Goal: Book appointment/travel/reservation

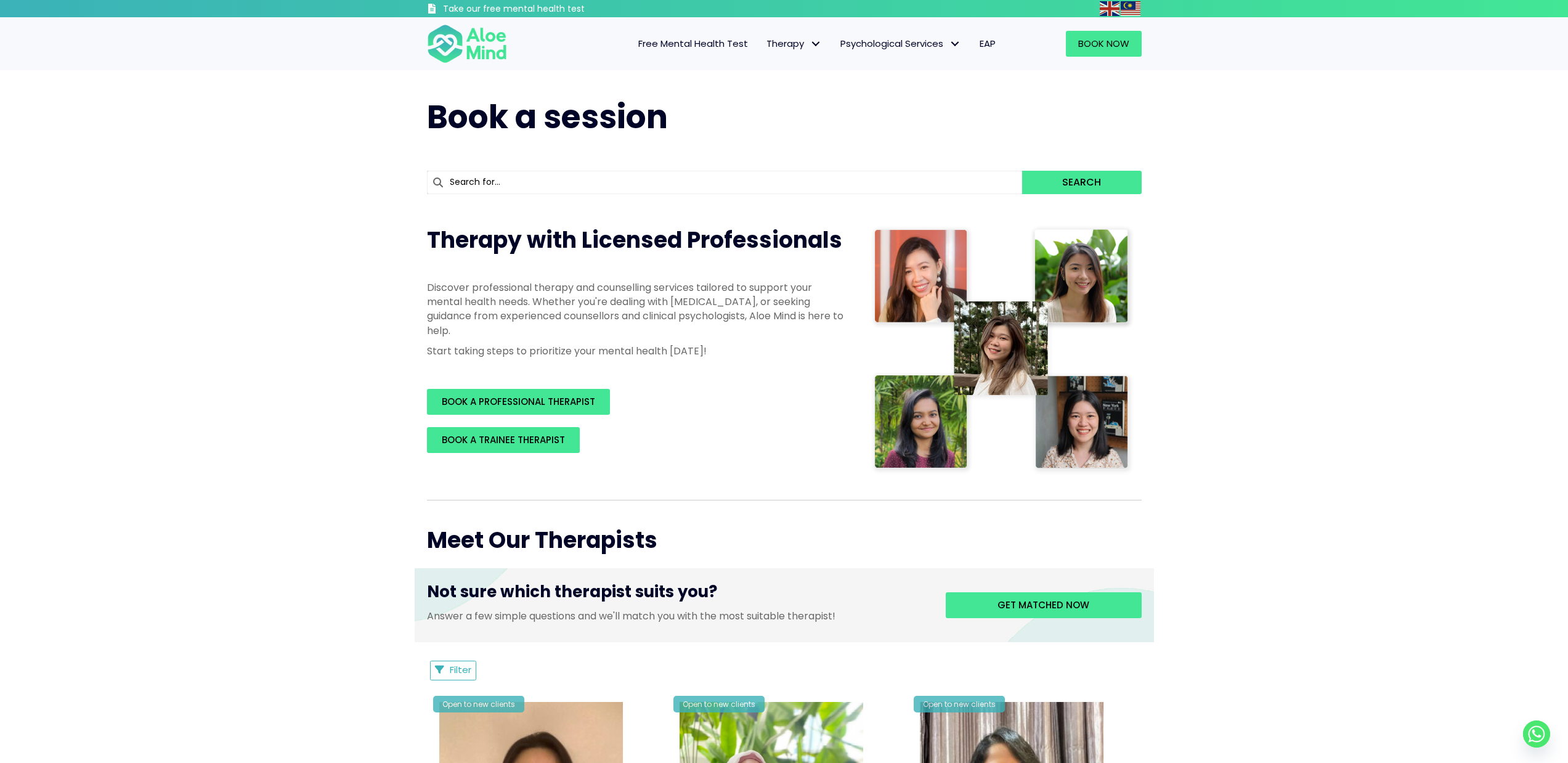
click at [1141, 56] on div "Book Now" at bounding box center [1079, 44] width 149 height 51
click at [1094, 43] on span "Book Now" at bounding box center [1104, 43] width 51 height 13
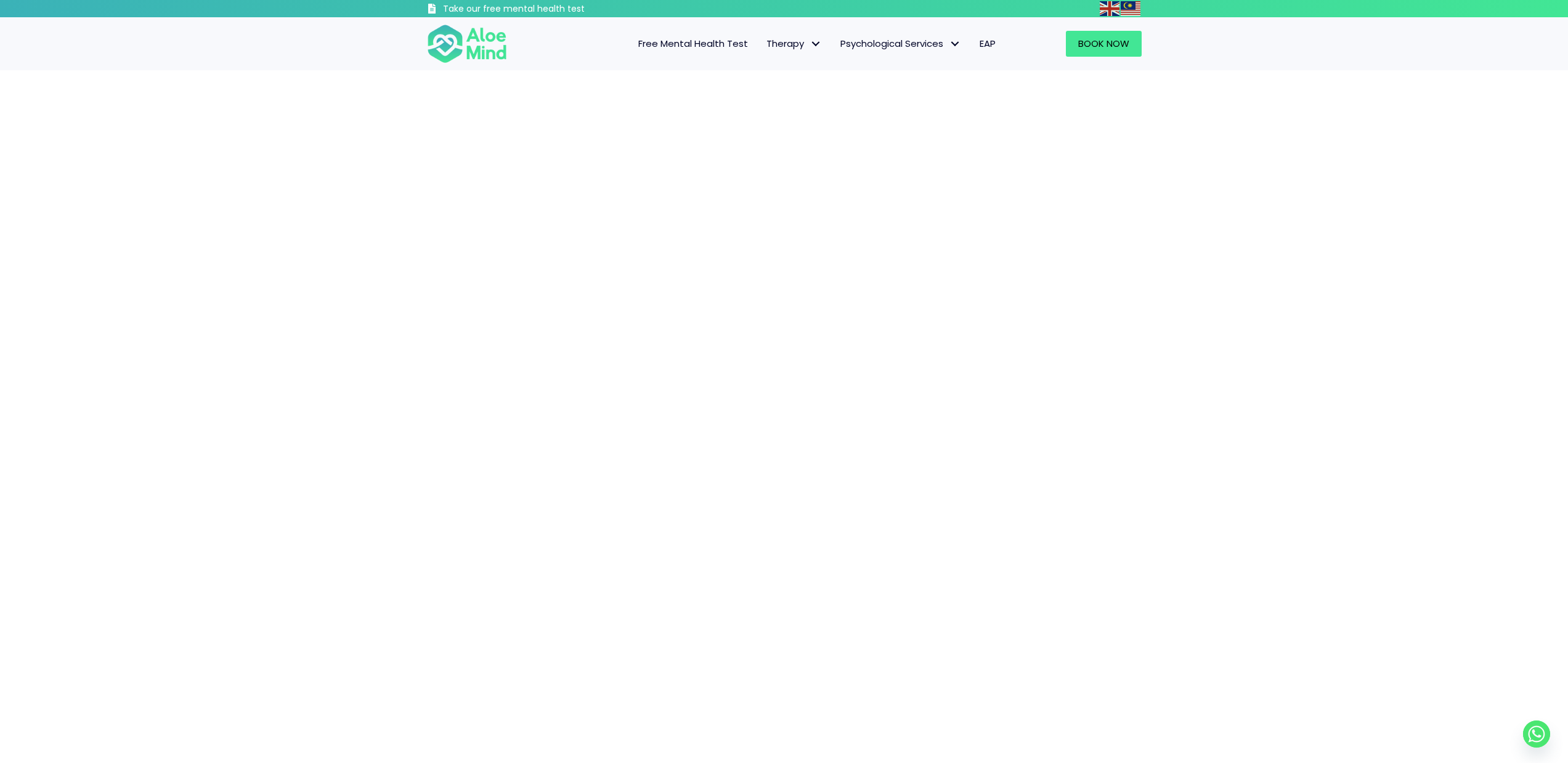
scroll to position [110, 0]
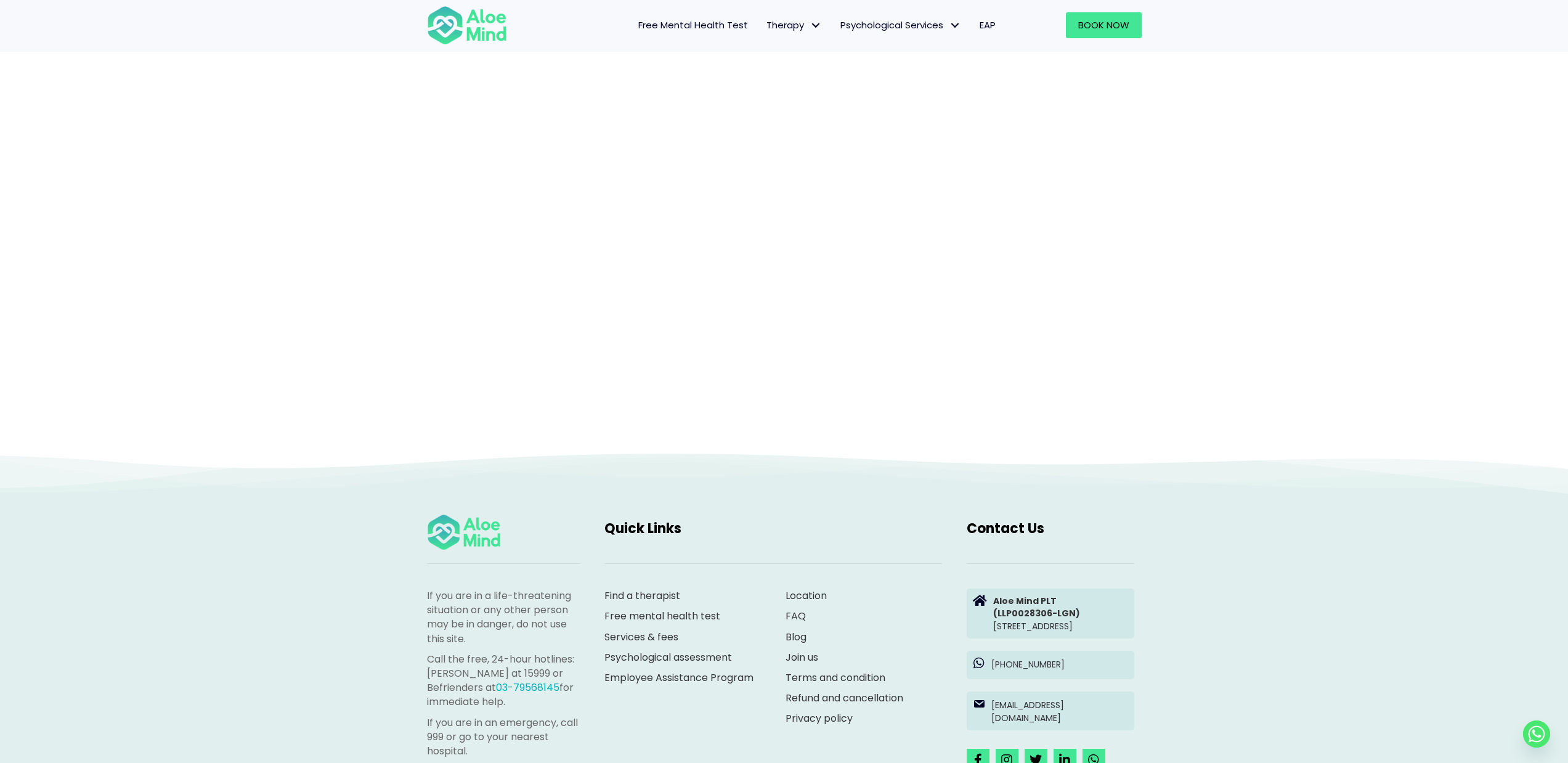
click at [1167, 329] on div at bounding box center [784, 204] width 1568 height 493
click at [670, 449] on div at bounding box center [784, 204] width 1568 height 493
click at [687, 441] on div at bounding box center [784, 204] width 1568 height 493
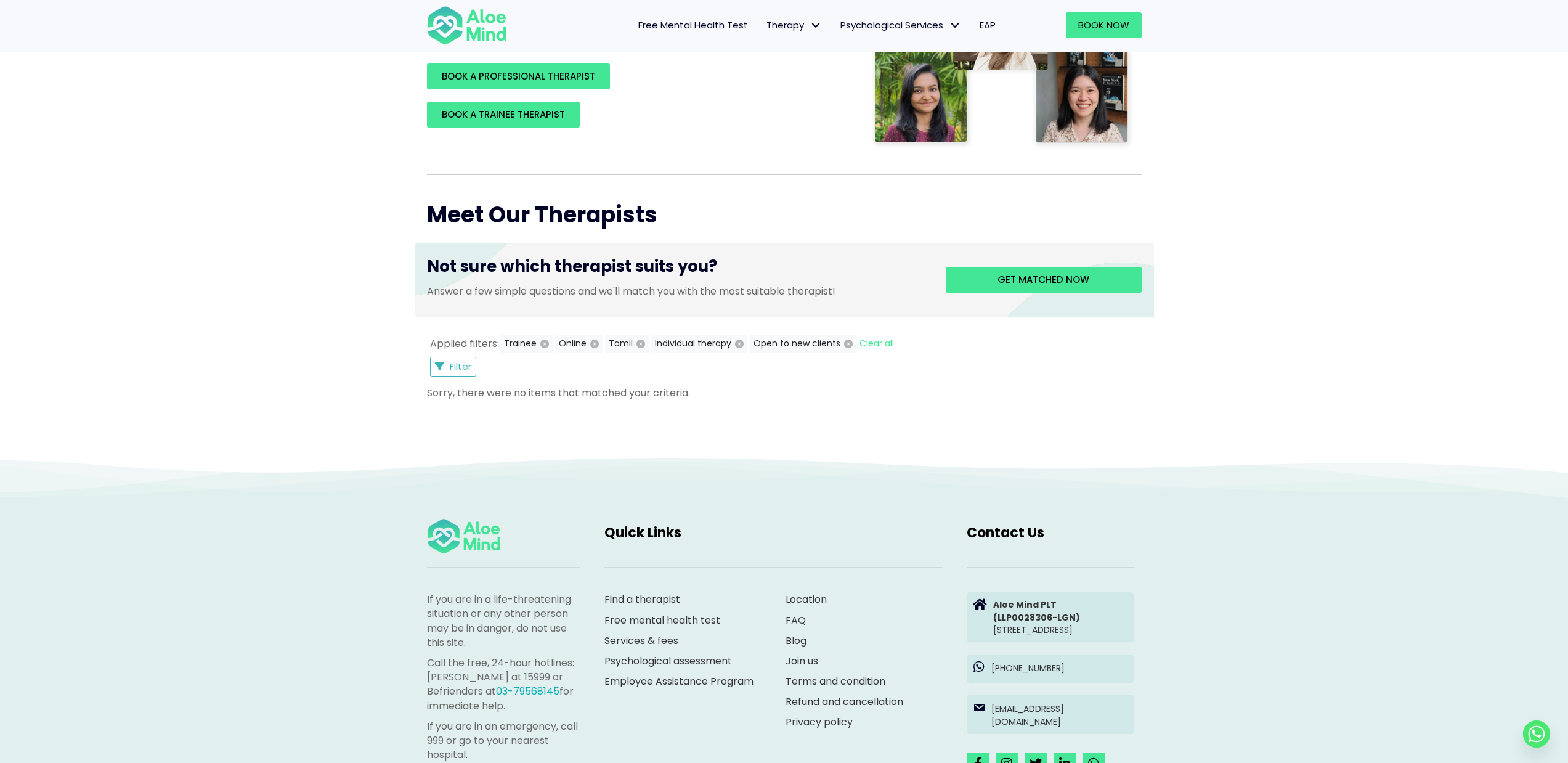
scroll to position [320, 0]
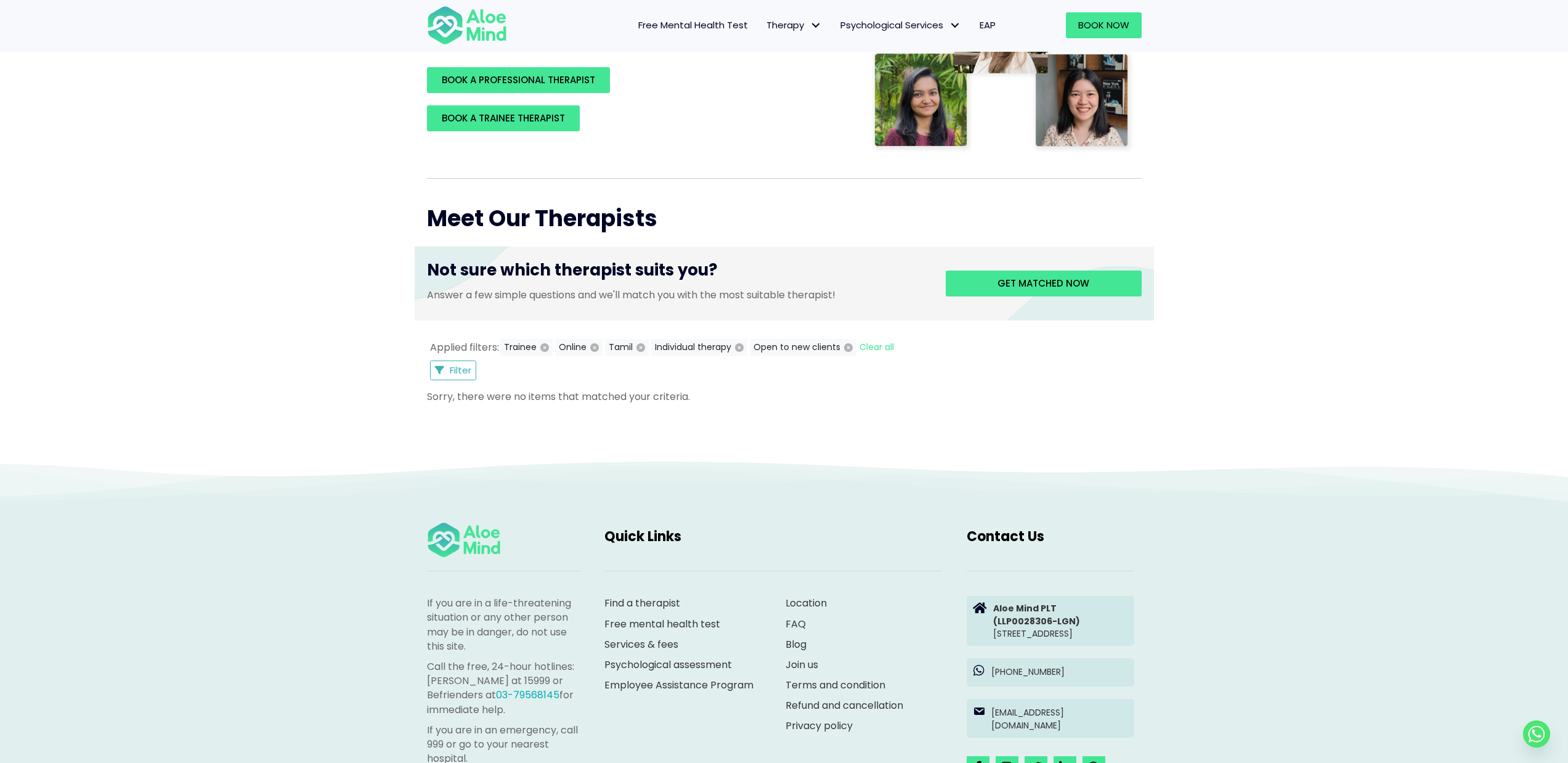
click at [668, 398] on p "Sorry, there were no items that matched your criteria." at bounding box center [784, 397] width 715 height 14
drag, startPoint x: 668, startPoint y: 398, endPoint x: 419, endPoint y: 383, distance: 249.5
click at [419, 383] on div "Applied filters: Trainee Online Tamil Individual therapy Open to new clients Cl…" at bounding box center [784, 371] width 740 height 102
click at [441, 395] on p "Sorry, there were no items that matched your criteria." at bounding box center [784, 397] width 715 height 14
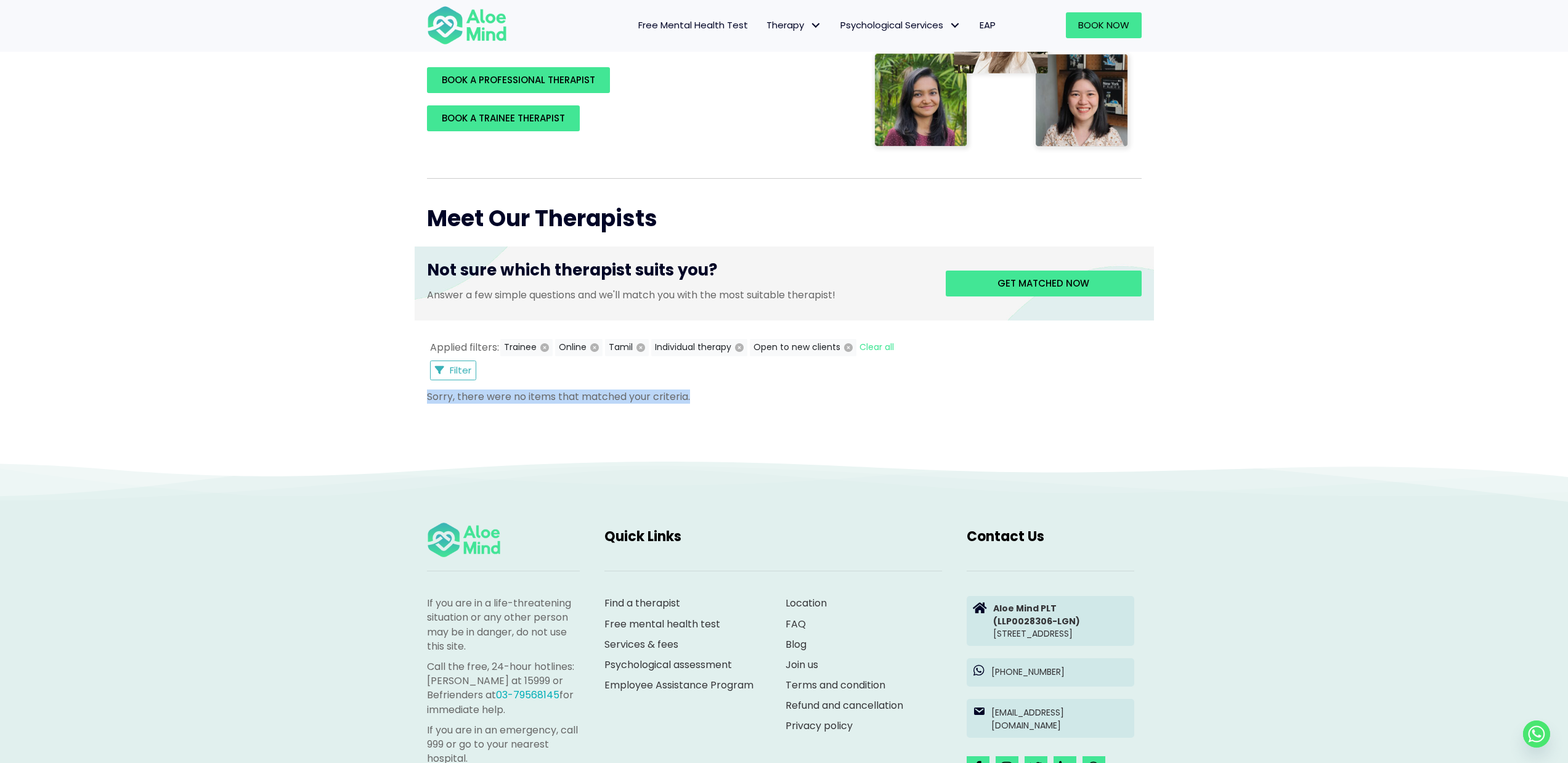
drag, startPoint x: 441, startPoint y: 395, endPoint x: 767, endPoint y: 414, distance: 326.6
click at [767, 414] on div "Applied filters: Trainee Online Tamil Individual therapy Open to new clients Cl…" at bounding box center [784, 371] width 740 height 102
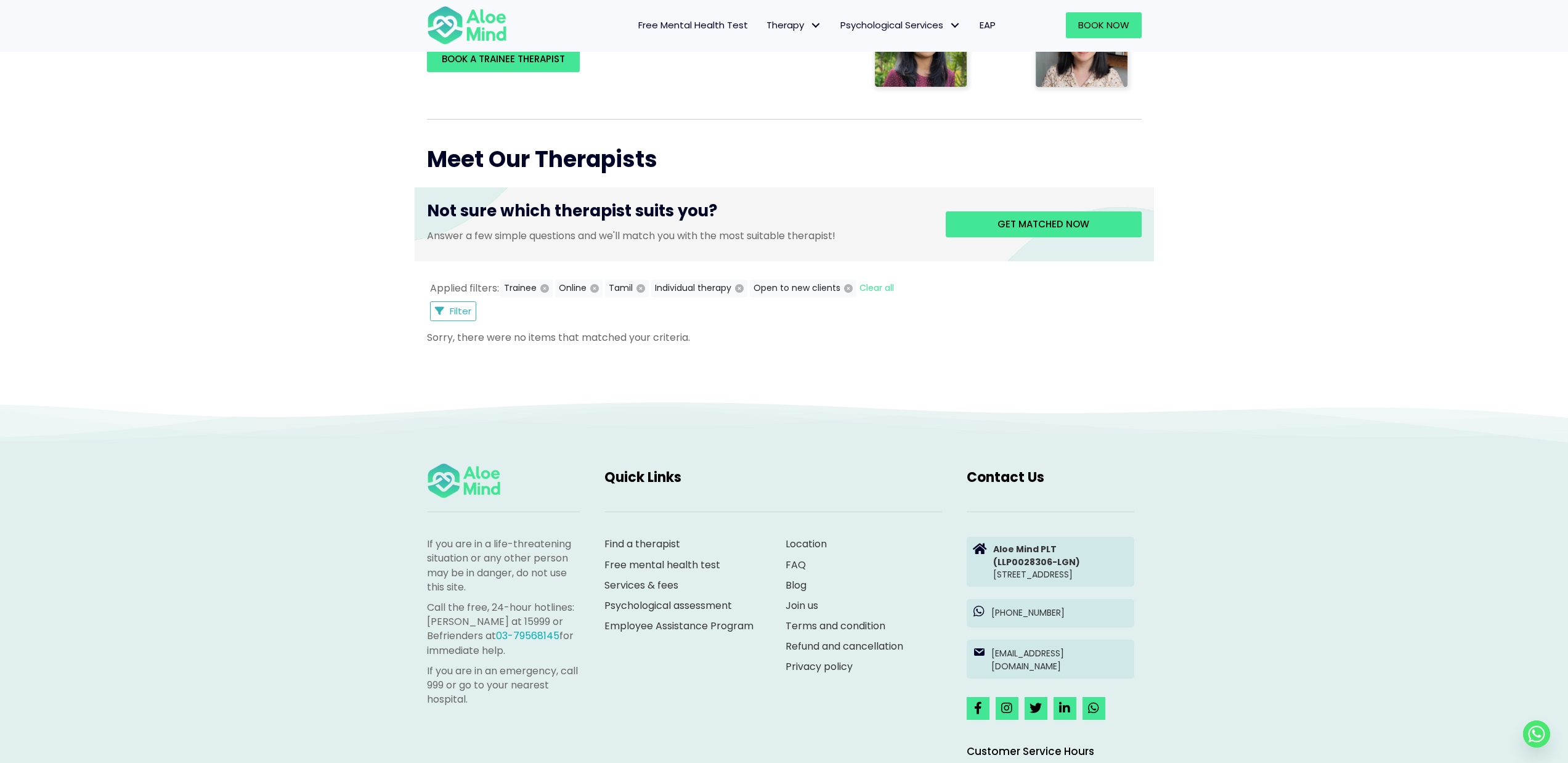
scroll to position [382, 0]
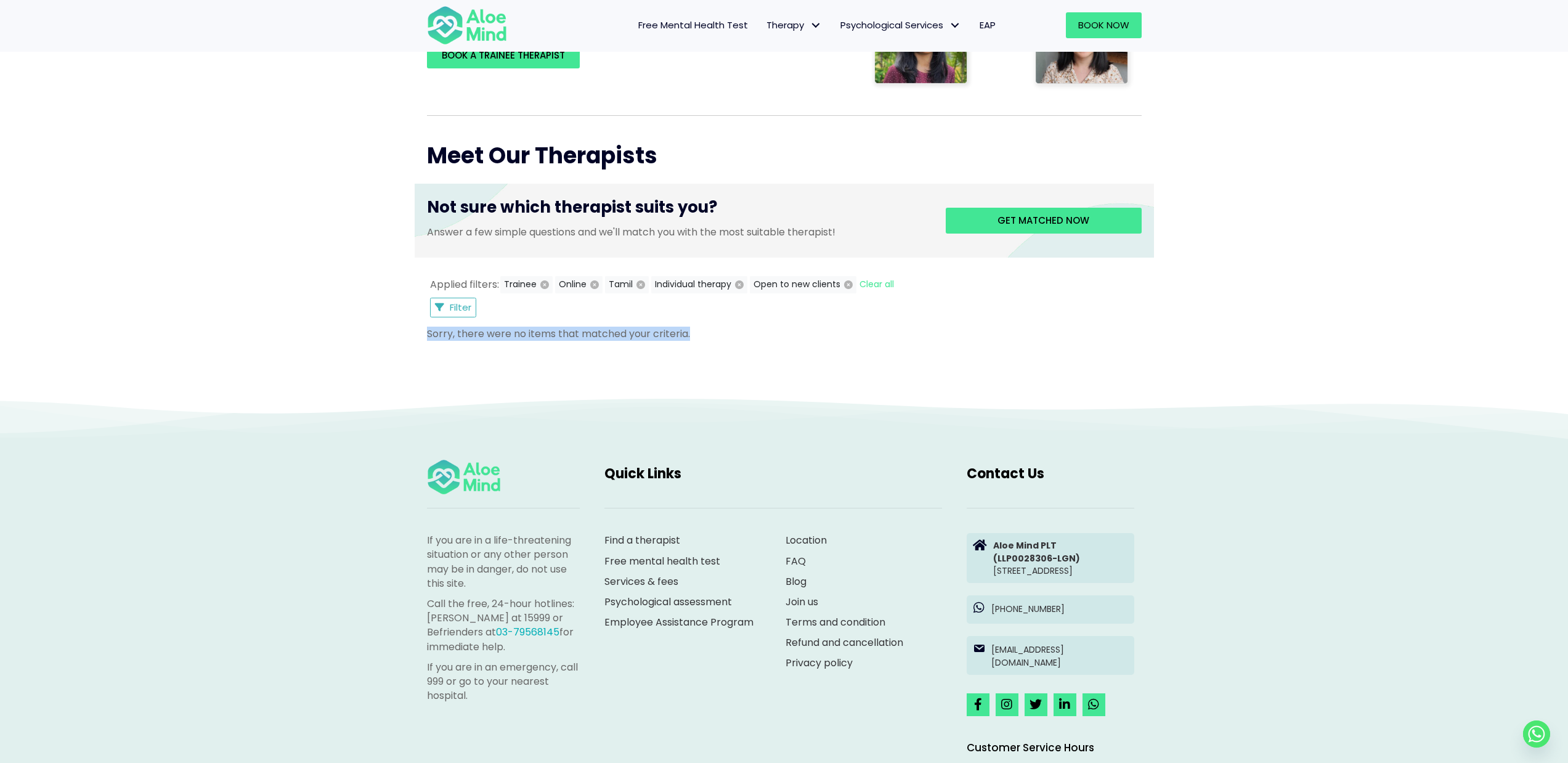
drag, startPoint x: 742, startPoint y: 333, endPoint x: 371, endPoint y: 322, distance: 371.2
click at [371, 322] on div "Book a session Search Therapy with Licensed Professionals Discover professional…" at bounding box center [784, 41] width 1568 height 710
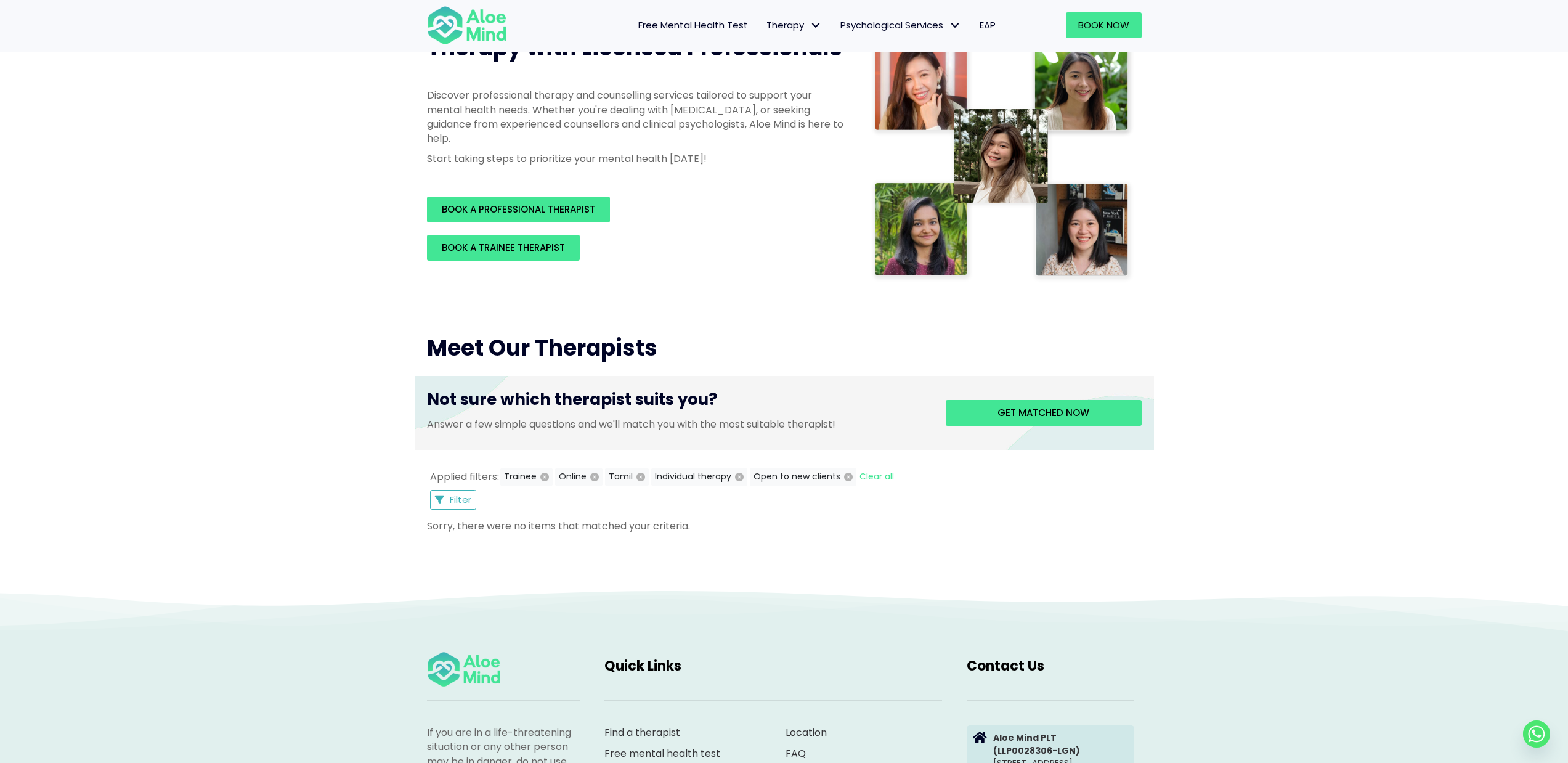
scroll to position [420, 0]
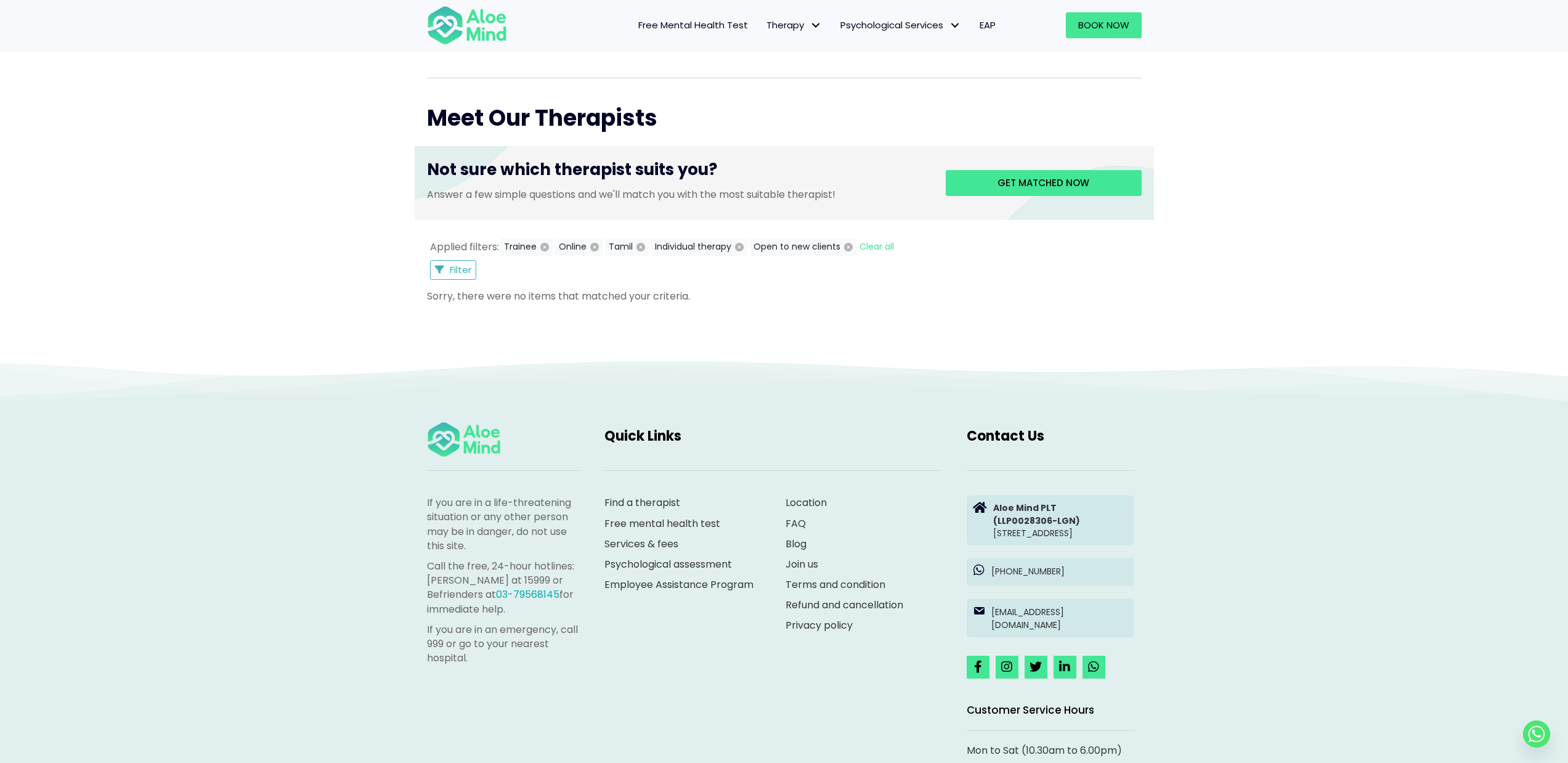
click at [1224, 366] on icon at bounding box center [770, 355] width 1634 height 49
